Goal: Book appointment/travel/reservation

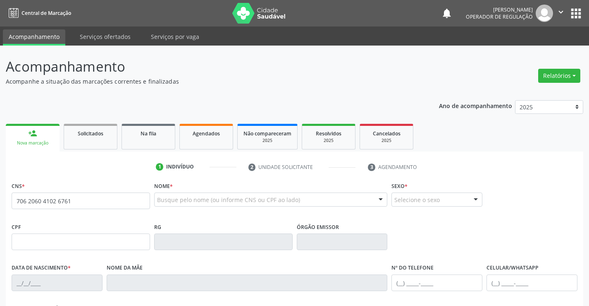
type input "706 2060 4102 6761"
type input "25[DATE]"
type input "[PHONE_NUMBER]"
type input "S/N"
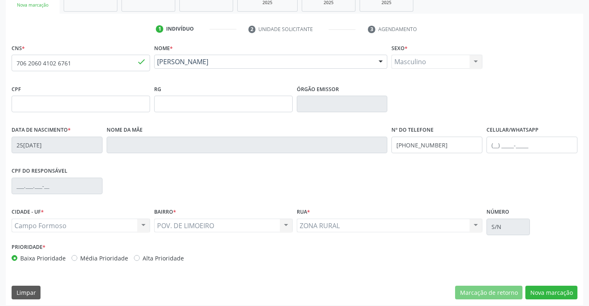
scroll to position [143, 0]
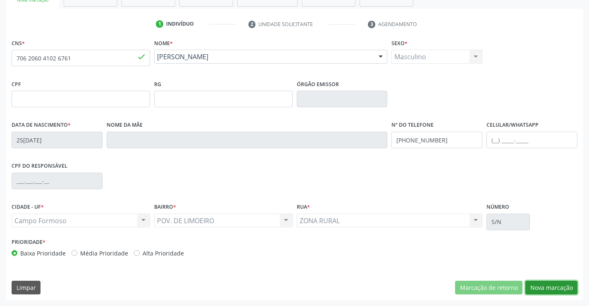
drag, startPoint x: 548, startPoint y: 286, endPoint x: 532, endPoint y: 278, distance: 17.2
click at [548, 286] on button "Nova marcação" at bounding box center [552, 287] width 52 height 14
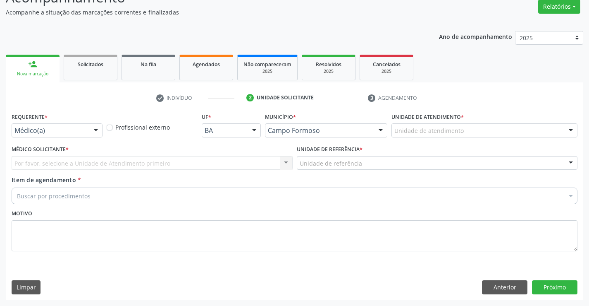
scroll to position [69, 0]
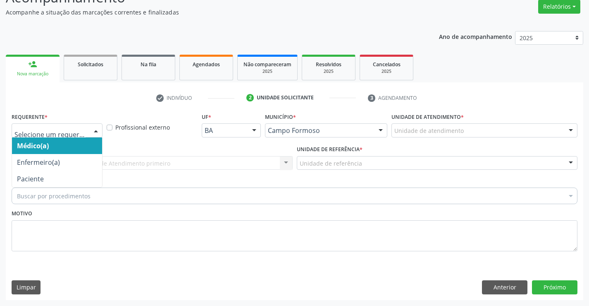
drag, startPoint x: 97, startPoint y: 129, endPoint x: 86, endPoint y: 131, distance: 11.4
click at [96, 129] on div at bounding box center [96, 131] width 12 height 14
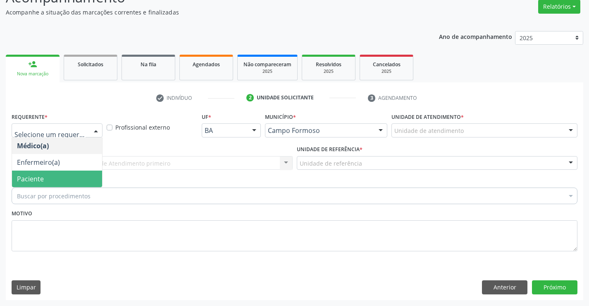
drag, startPoint x: 42, startPoint y: 177, endPoint x: 48, endPoint y: 166, distance: 12.9
click at [43, 172] on span "Paciente" at bounding box center [57, 178] width 90 height 17
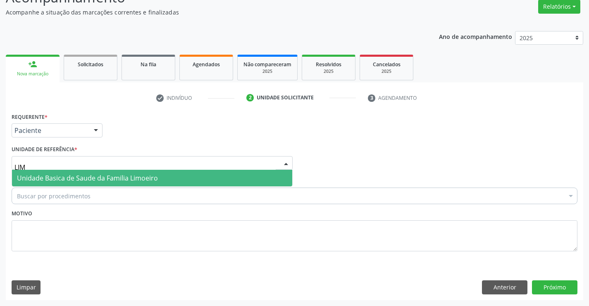
type input "LIMO"
click at [57, 177] on span "Unidade Basica de Saude da Familia Limoeiro" at bounding box center [87, 177] width 141 height 9
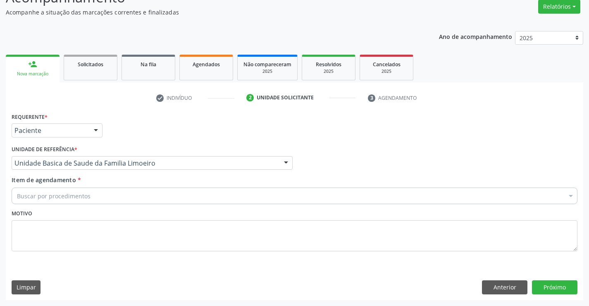
click at [56, 202] on div "Buscar por procedimentos" at bounding box center [295, 195] width 566 height 17
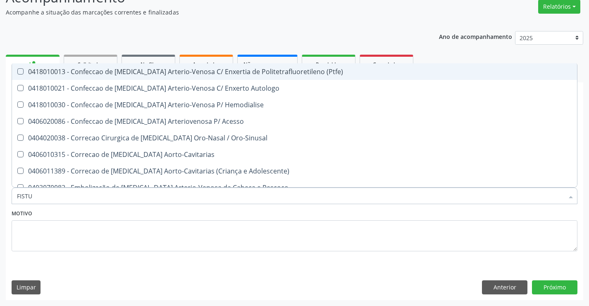
type input "FISTUL"
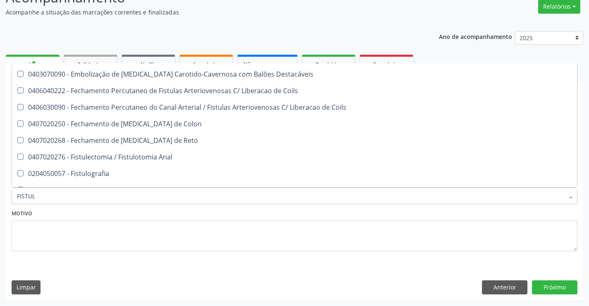
scroll to position [139, 0]
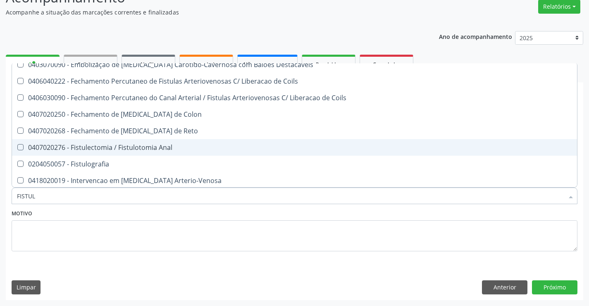
click at [155, 147] on div "0407020276 - Fistulectomia / Fistulotomia Anal" at bounding box center [295, 147] width 556 height 7
checkbox Anal "true"
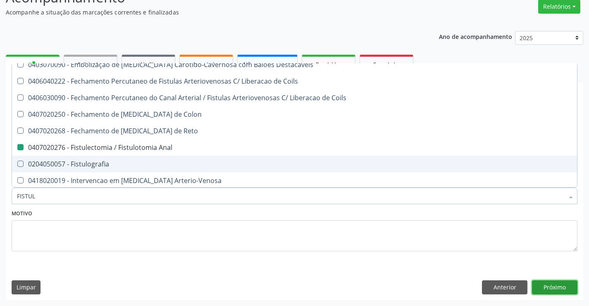
click at [551, 285] on button "Próximo" at bounding box center [554, 287] width 45 height 14
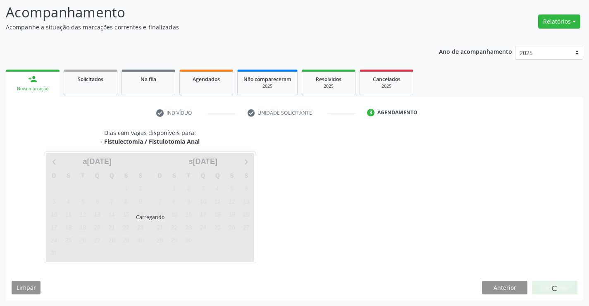
scroll to position [0, 0]
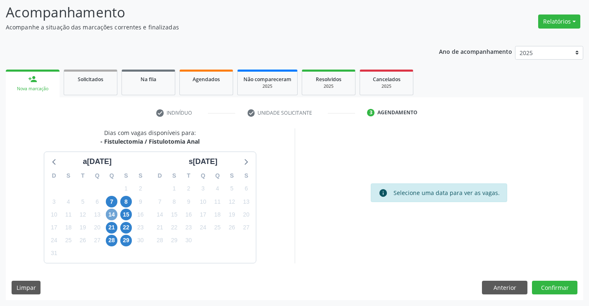
click at [111, 212] on span "14" at bounding box center [112, 214] width 12 height 12
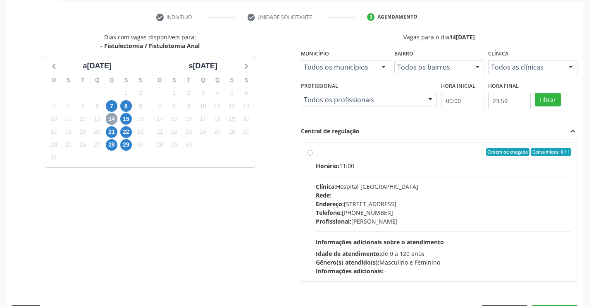
scroll to position [174, 0]
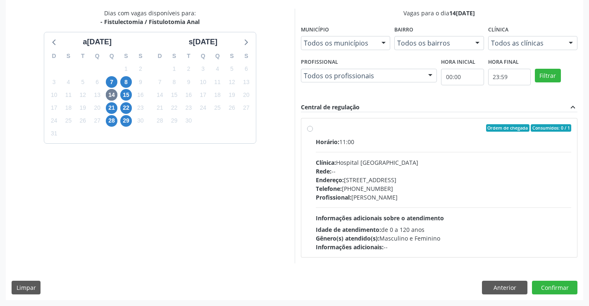
drag, startPoint x: 307, startPoint y: 129, endPoint x: 313, endPoint y: 132, distance: 6.5
click at [316, 128] on label "Ordem de chegada Consumidos: 0 / 1 Horário: 11:00 Clínica: Hospital [GEOGRAPHIC…" at bounding box center [444, 187] width 256 height 127
click at [307, 128] on input "Ordem de chegada Consumidos: 0 / 1 Horário: 11:00 Clínica: Hospital [GEOGRAPHIC…" at bounding box center [310, 127] width 6 height 7
radio input "true"
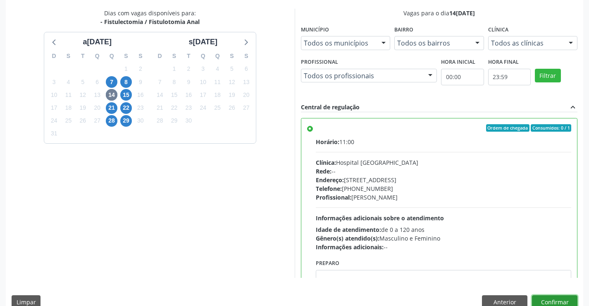
click at [548, 299] on button "Confirmar" at bounding box center [554, 302] width 45 height 14
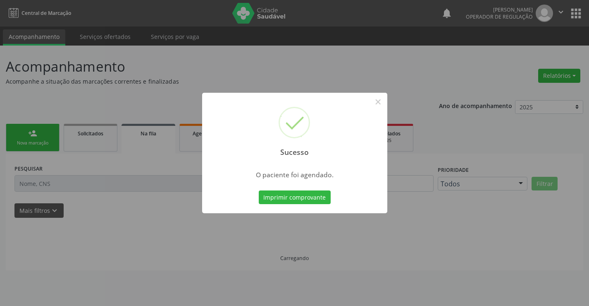
scroll to position [0, 0]
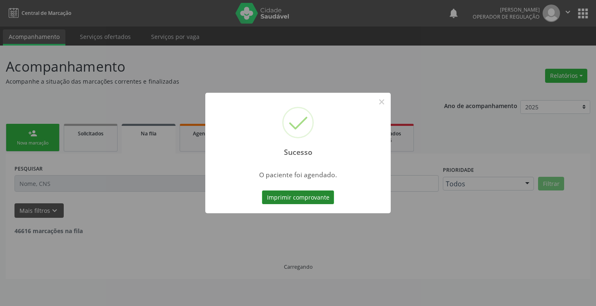
click at [287, 195] on button "Imprimir comprovante" at bounding box center [298, 197] width 72 height 14
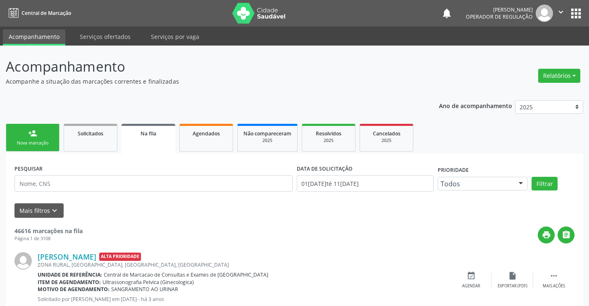
click at [44, 139] on link "person_add Nova marcação" at bounding box center [33, 138] width 54 height 28
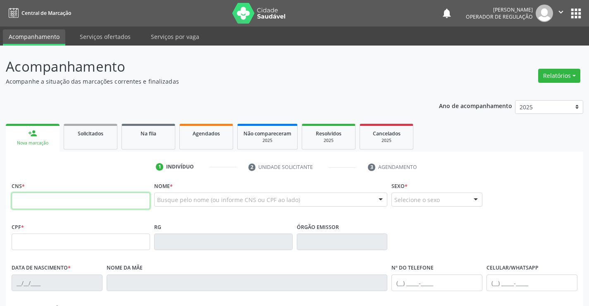
click at [44, 206] on input "text" at bounding box center [81, 200] width 139 height 17
type input "702 3091 7440 7811"
type input "905.952.545-00"
type input "0574349642"
type input "23/1[DATE]"
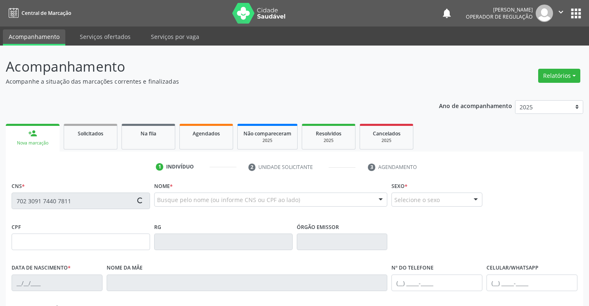
type input "[PHONE_NUMBER]"
type input "S/N"
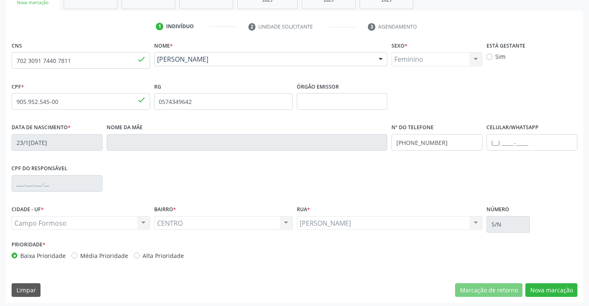
scroll to position [143, 0]
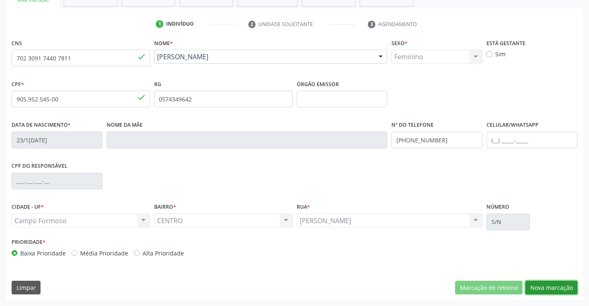
click at [551, 289] on button "Nova marcação" at bounding box center [552, 287] width 52 height 14
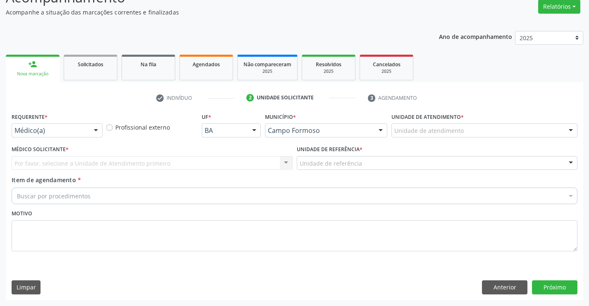
click at [96, 128] on div at bounding box center [96, 131] width 12 height 14
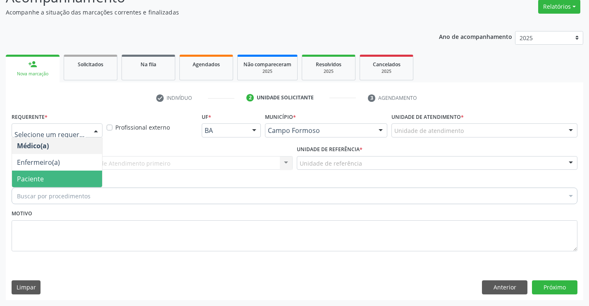
click at [47, 174] on span "Paciente" at bounding box center [57, 178] width 90 height 17
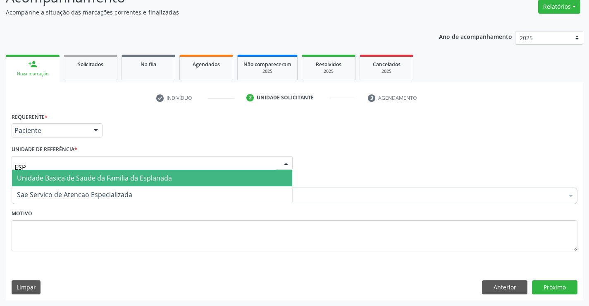
type input "ESPL"
click at [45, 180] on span "Unidade Basica de Saude da Familia da Esplanada" at bounding box center [94, 177] width 155 height 9
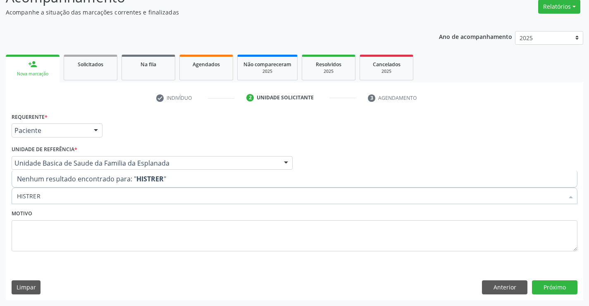
click at [31, 195] on input "HISTRER" at bounding box center [290, 195] width 547 height 17
type input "HISTER"
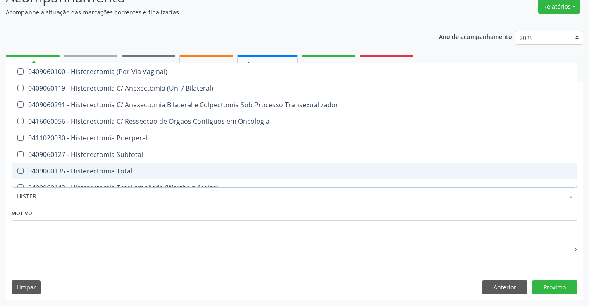
click at [85, 172] on div "0409060135 - Histerectomia Total" at bounding box center [295, 171] width 556 height 7
checkbox Total "true"
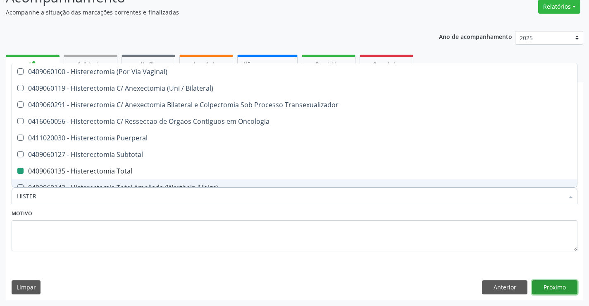
click at [553, 289] on button "Próximo" at bounding box center [554, 287] width 45 height 14
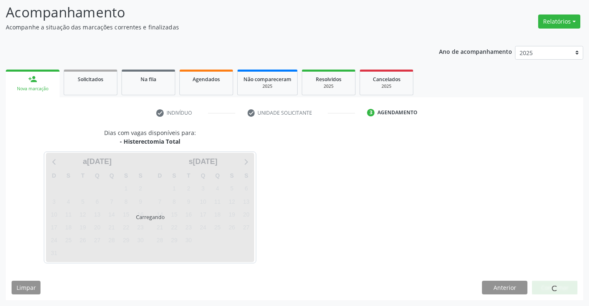
scroll to position [54, 0]
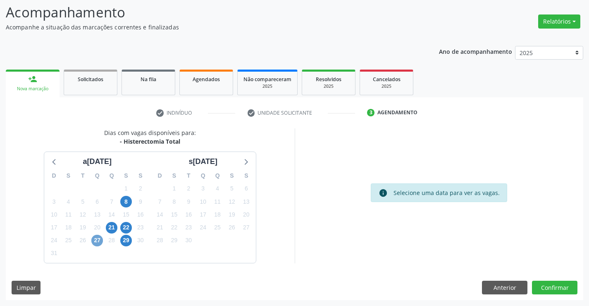
click at [97, 240] on span "27" at bounding box center [97, 241] width 12 height 12
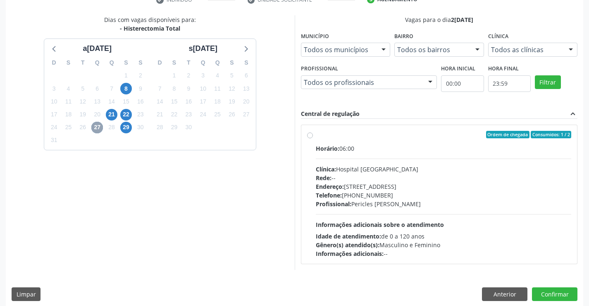
scroll to position [174, 0]
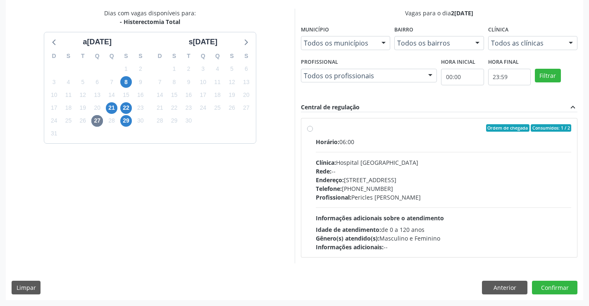
click at [316, 126] on label "Ordem de chegada Consumidos: 1 / 2 Horário: 06:00 Clínica: Hospital [GEOGRAPHIC…" at bounding box center [444, 187] width 256 height 127
click at [309, 126] on input "Ordem de chegada Consumidos: 1 / 2 Horário: 06:00 Clínica: Hospital [GEOGRAPHIC…" at bounding box center [310, 127] width 6 height 7
radio input "true"
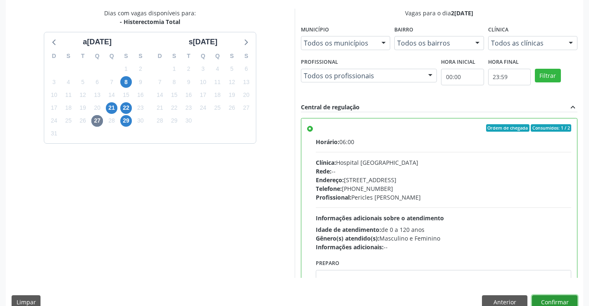
click at [547, 302] on button "Confirmar" at bounding box center [554, 302] width 45 height 14
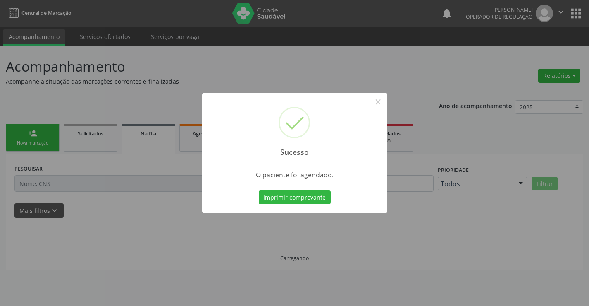
scroll to position [0, 0]
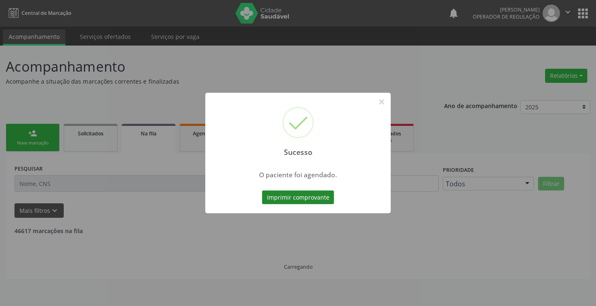
click at [300, 193] on button "Imprimir comprovante" at bounding box center [298, 197] width 72 height 14
